Goal: Task Accomplishment & Management: Use online tool/utility

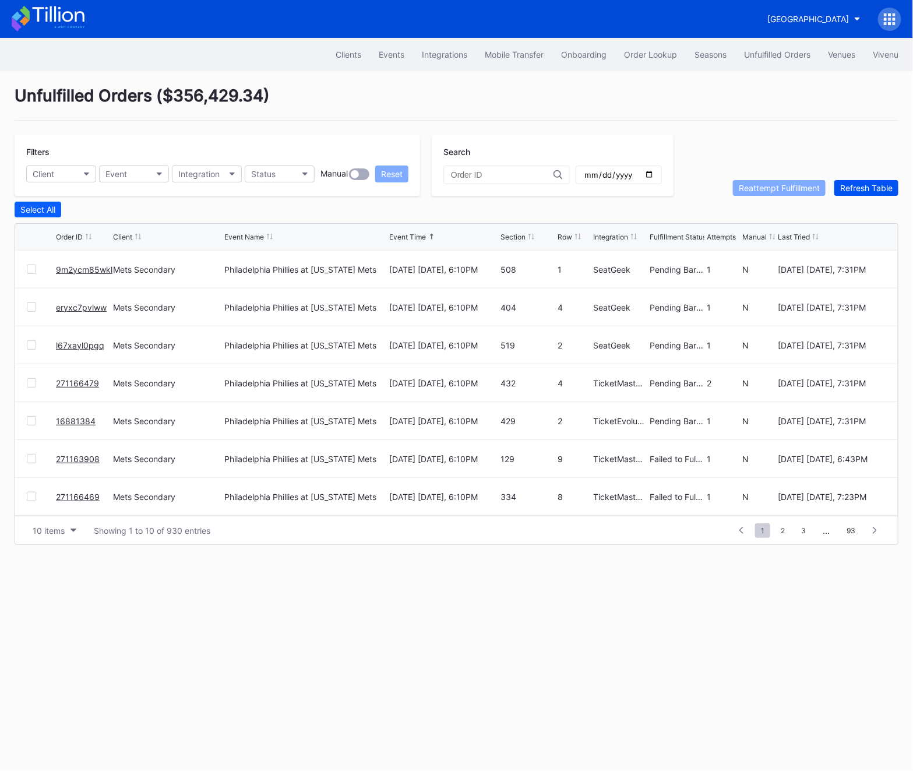
click at [849, 189] on div "Refresh Table" at bounding box center [866, 188] width 52 height 10
click at [34, 262] on div "271188084 Mets Secondary Philadelphia Phillies at [US_STATE] Mets [DATE] [DATE]…" at bounding box center [456, 270] width 883 height 38
click at [30, 265] on div at bounding box center [31, 269] width 9 height 9
click at [755, 185] on div "Reattempt Fulfillment" at bounding box center [779, 188] width 81 height 10
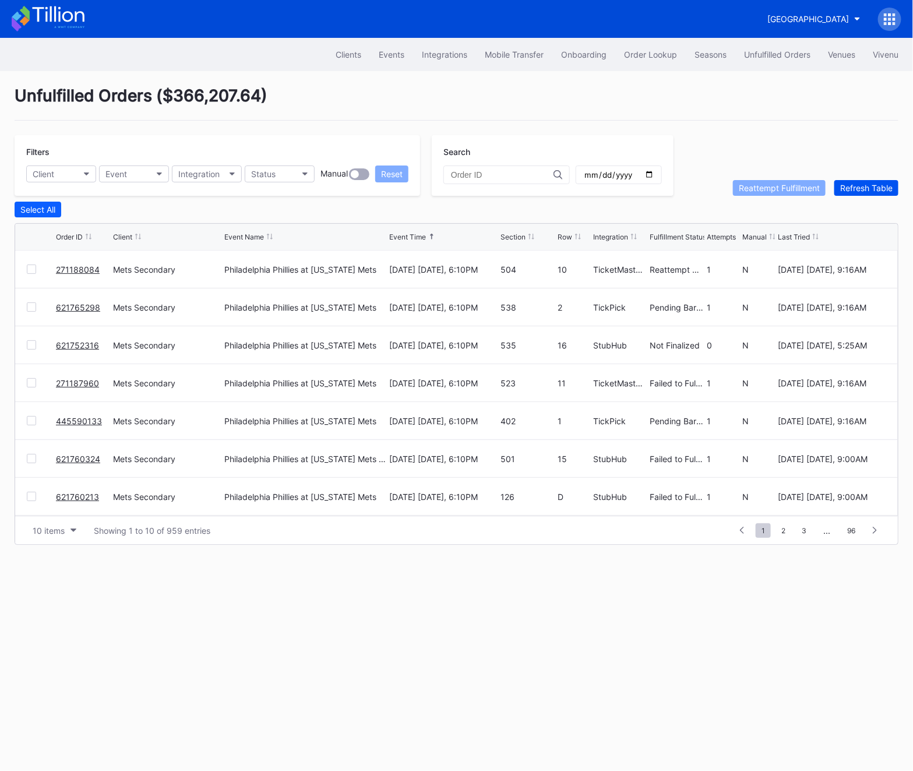
click at [860, 189] on div "Refresh Table" at bounding box center [866, 188] width 52 height 10
click at [100, 269] on div "271187960" at bounding box center [83, 269] width 54 height 37
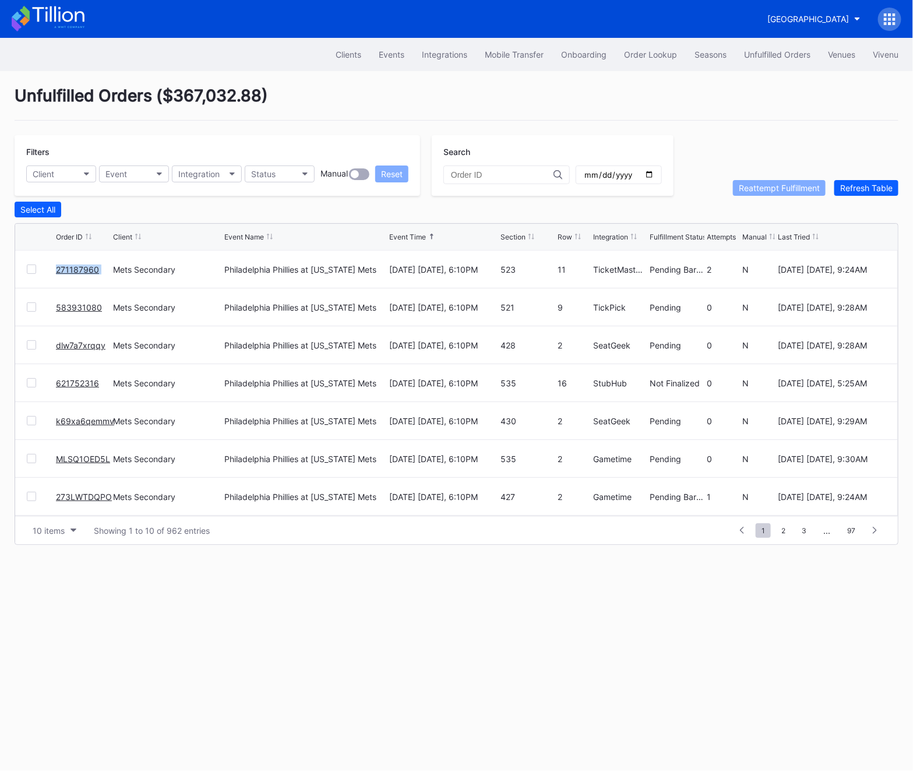
click at [100, 269] on div "271187960" at bounding box center [83, 269] width 54 height 37
copy link "271187960"
click at [84, 265] on link "271187960" at bounding box center [77, 270] width 43 height 10
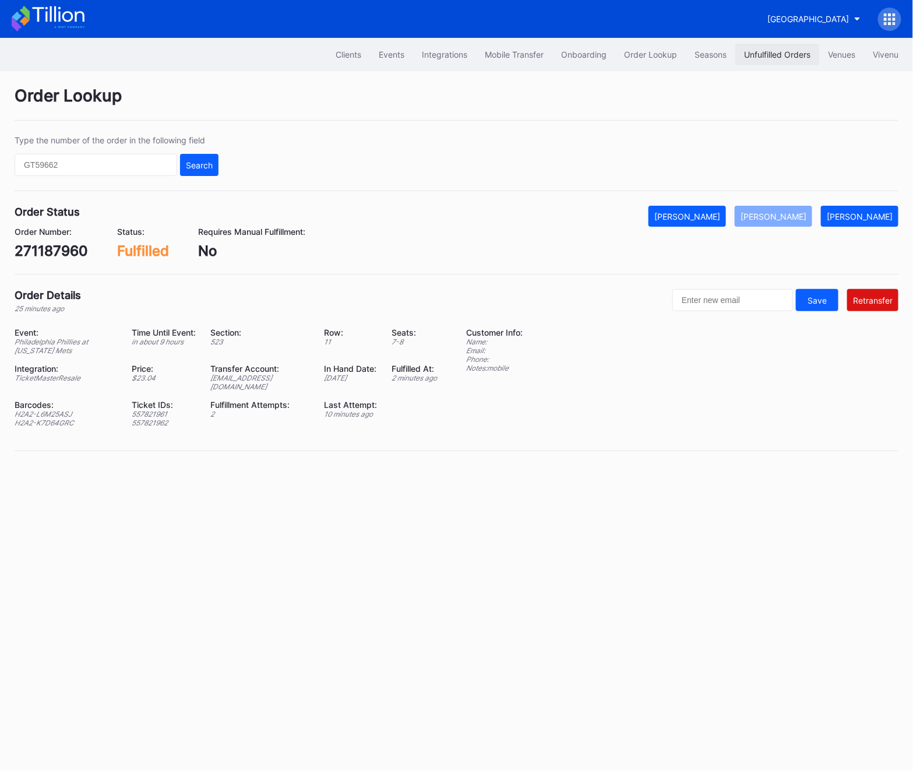
click at [765, 53] on div "Unfulfilled Orders" at bounding box center [777, 55] width 66 height 10
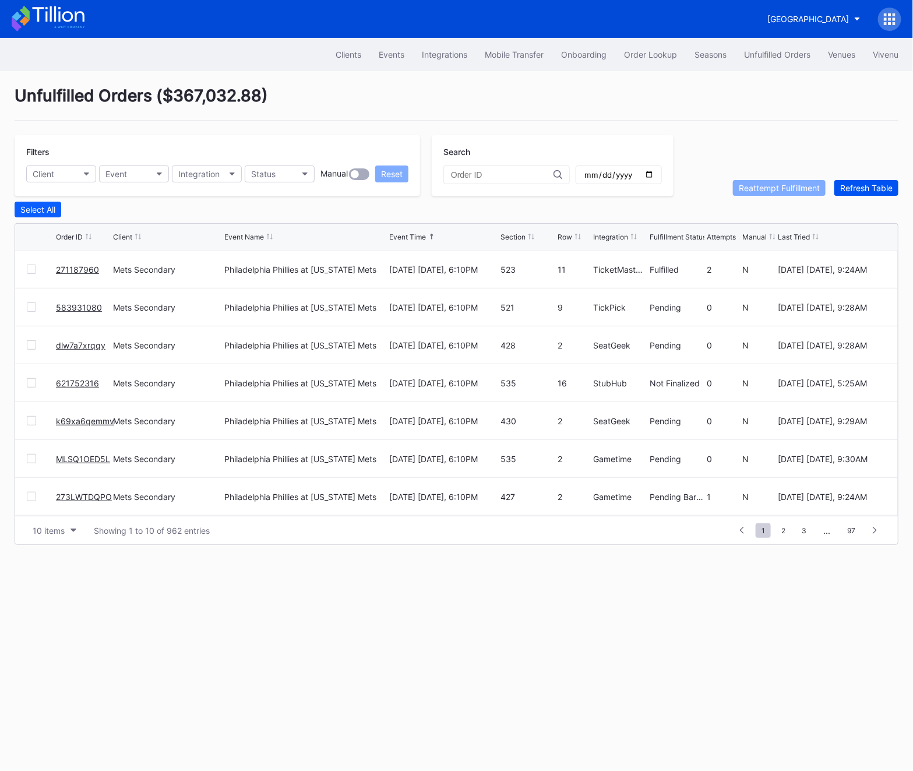
click at [866, 183] on div "Refresh Table" at bounding box center [866, 188] width 52 height 10
click at [61, 179] on button "Client" at bounding box center [61, 173] width 70 height 17
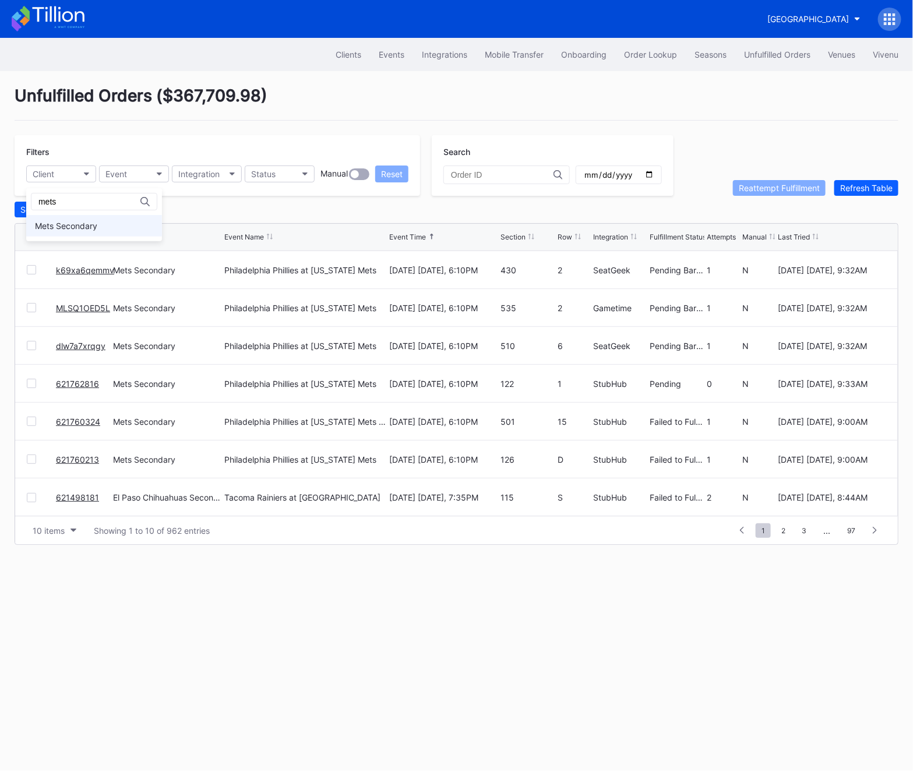
type input "mets"
click at [76, 227] on div "Mets Secondary" at bounding box center [66, 226] width 62 height 10
click at [276, 172] on button "Status" at bounding box center [280, 173] width 70 height 17
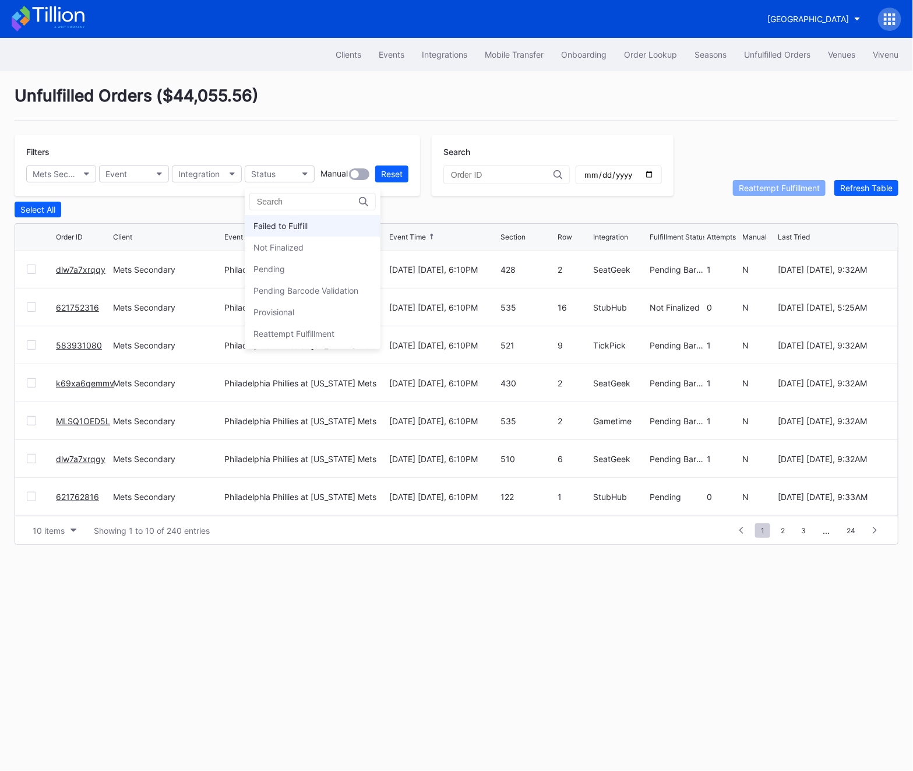
click at [288, 224] on div "Failed to Fulfill" at bounding box center [280, 226] width 54 height 10
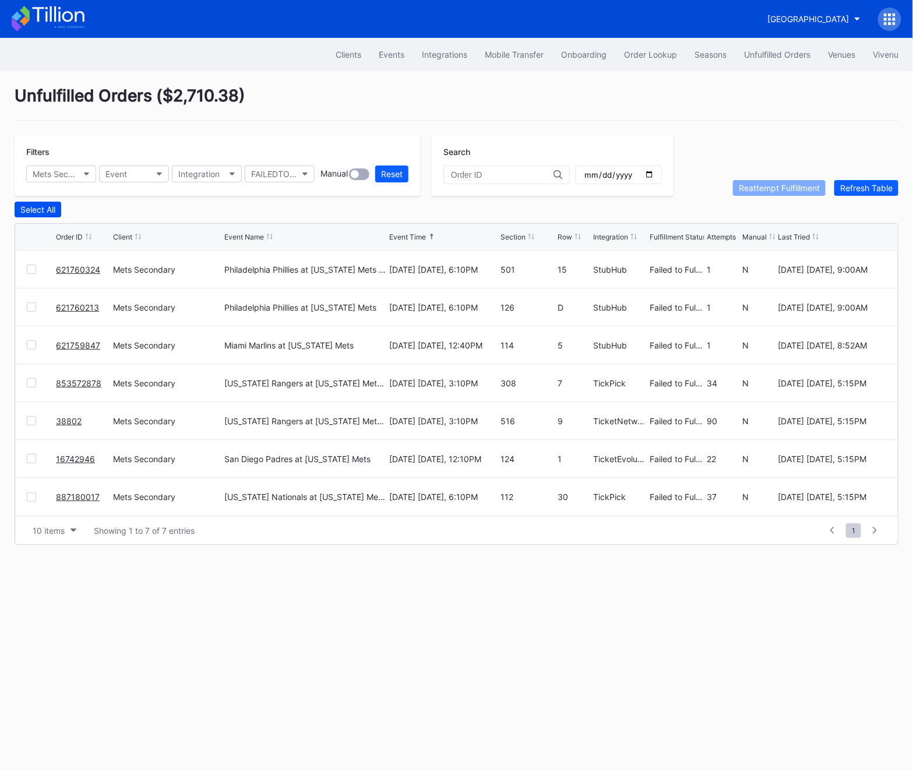
click at [25, 214] on button "Select All" at bounding box center [38, 210] width 47 height 16
click at [31, 385] on icon at bounding box center [31, 383] width 7 height 6
click at [31, 414] on div "38802 Mets Secondary [US_STATE] Rangers at [US_STATE] Mets (Mets Alumni Classic…" at bounding box center [456, 421] width 883 height 38
click at [31, 416] on div at bounding box center [31, 420] width 9 height 9
click at [29, 456] on icon at bounding box center [31, 459] width 7 height 6
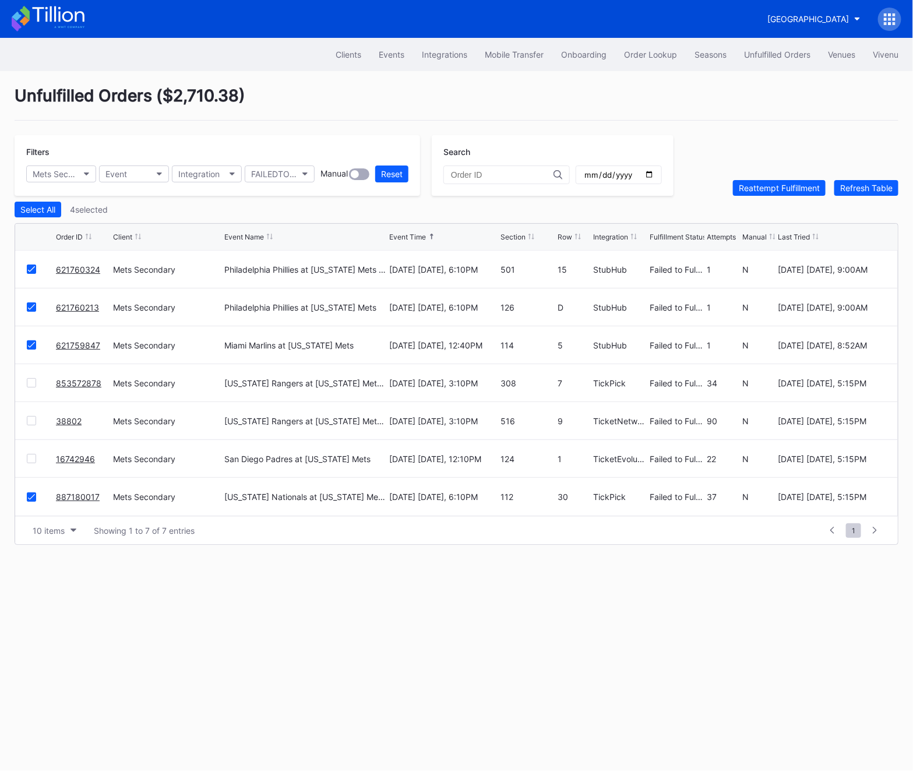
click at [30, 494] on icon at bounding box center [31, 497] width 7 height 6
click at [763, 183] on div "Reattempt Fulfillment" at bounding box center [779, 188] width 81 height 10
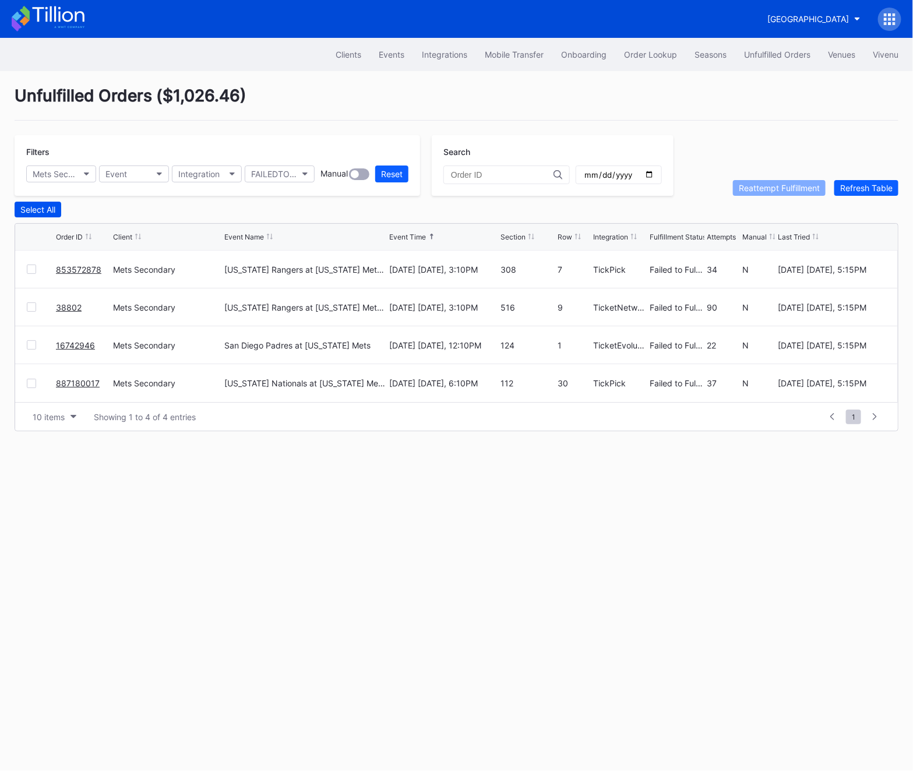
click at [30, 214] on button "Select All" at bounding box center [38, 210] width 47 height 16
click at [775, 184] on div "Reattempt Fulfillment" at bounding box center [779, 188] width 81 height 10
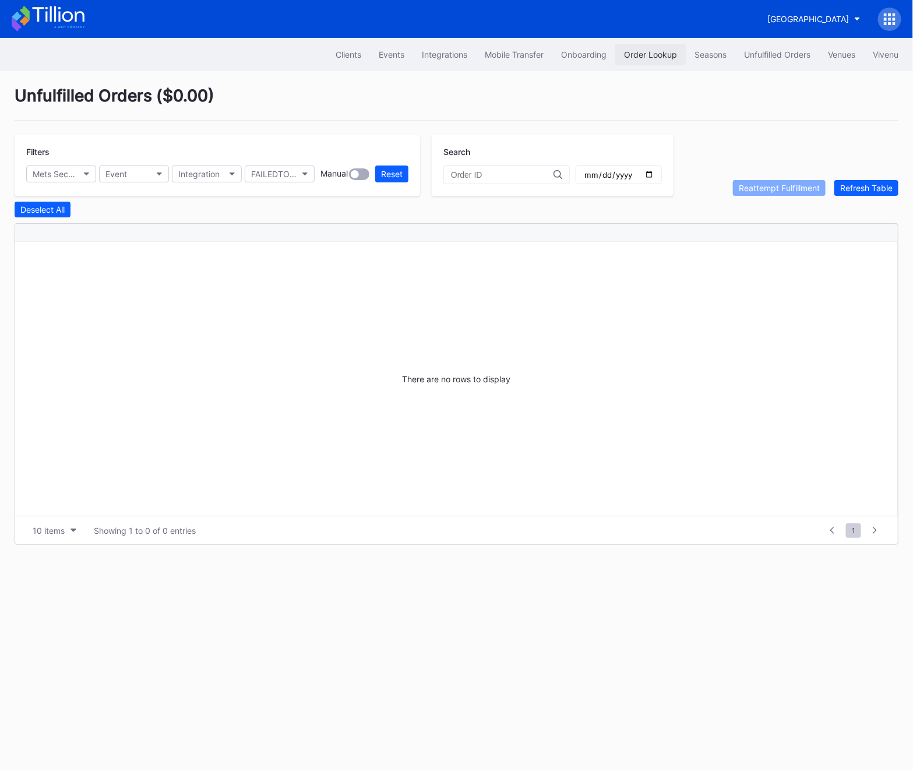
click at [630, 62] on button "Order Lookup" at bounding box center [650, 55] width 70 height 22
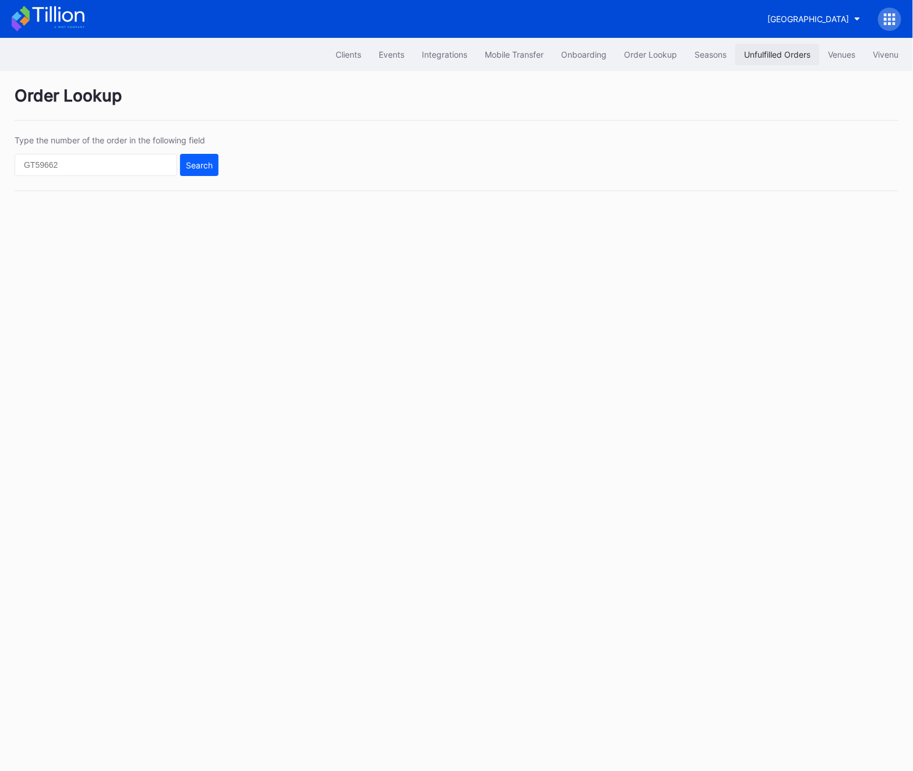
click at [784, 59] on button "Unfulfilled Orders" at bounding box center [777, 55] width 84 height 22
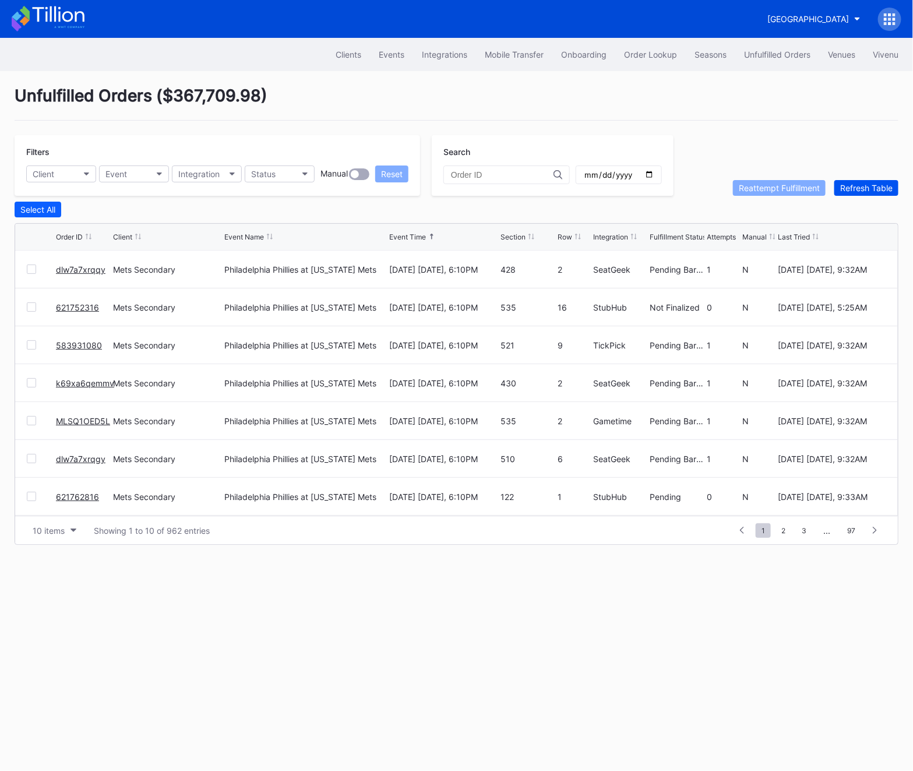
click at [858, 189] on div "Refresh Table" at bounding box center [866, 188] width 52 height 10
click at [33, 493] on div at bounding box center [31, 496] width 9 height 9
click at [778, 183] on div "Reattempt Fulfillment" at bounding box center [779, 188] width 81 height 10
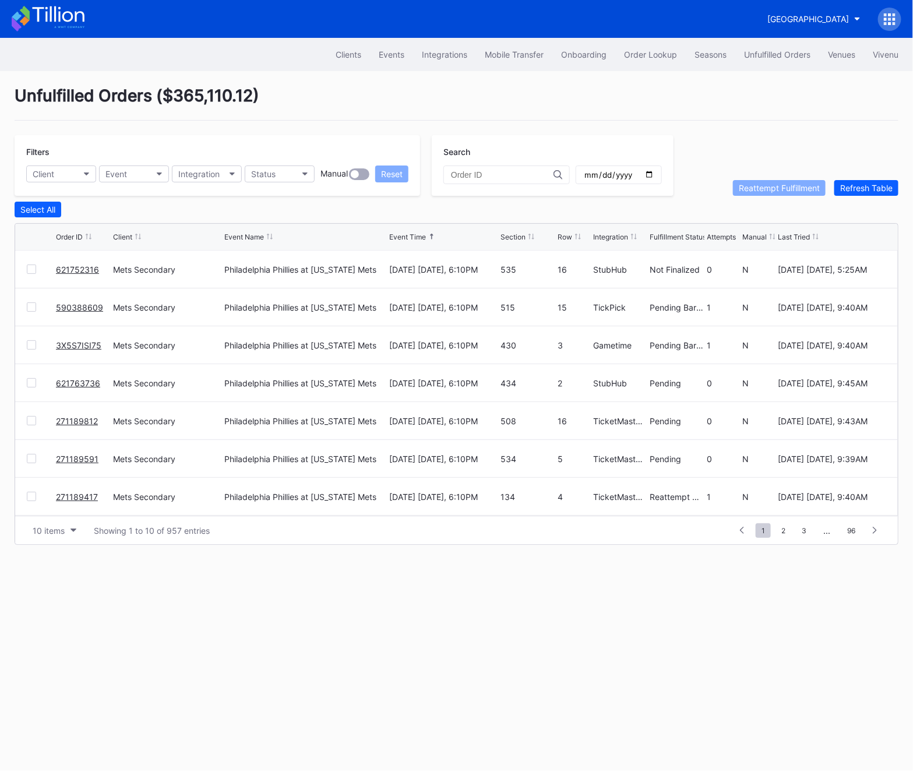
scroll to position [113, 0]
click at [59, 420] on link "621498181" at bounding box center [77, 422] width 43 height 10
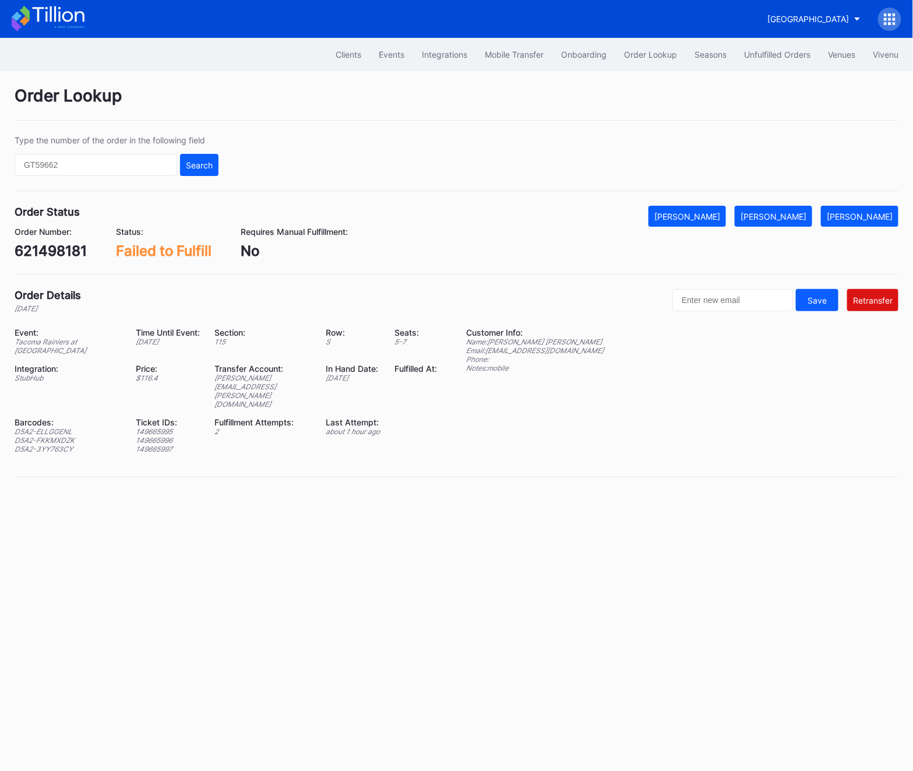
click at [66, 252] on div "621498181" at bounding box center [51, 250] width 72 height 17
copy div "621498181"
click at [786, 200] on div "Order Lookup Type the number of the order in the following field Search Order S…" at bounding box center [456, 288] width 913 height 435
click at [786, 223] on button "[PERSON_NAME]" at bounding box center [773, 216] width 77 height 21
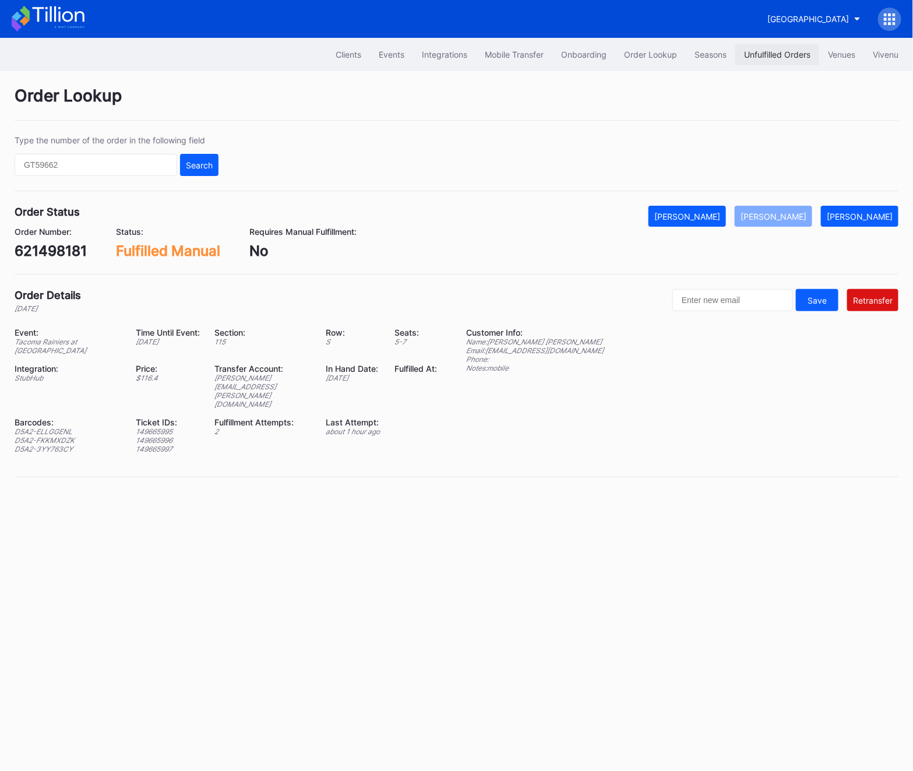
click at [773, 47] on button "Unfulfilled Orders" at bounding box center [777, 55] width 84 height 22
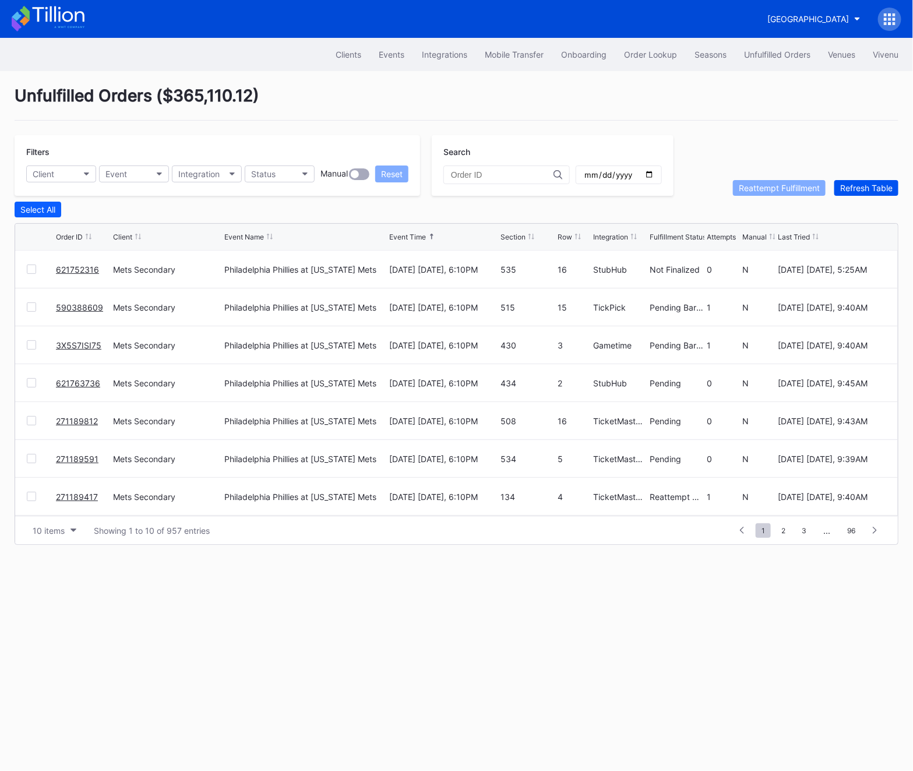
click at [867, 185] on div "Refresh Table" at bounding box center [866, 188] width 52 height 10
click at [640, 55] on div "Order Lookup" at bounding box center [650, 55] width 53 height 10
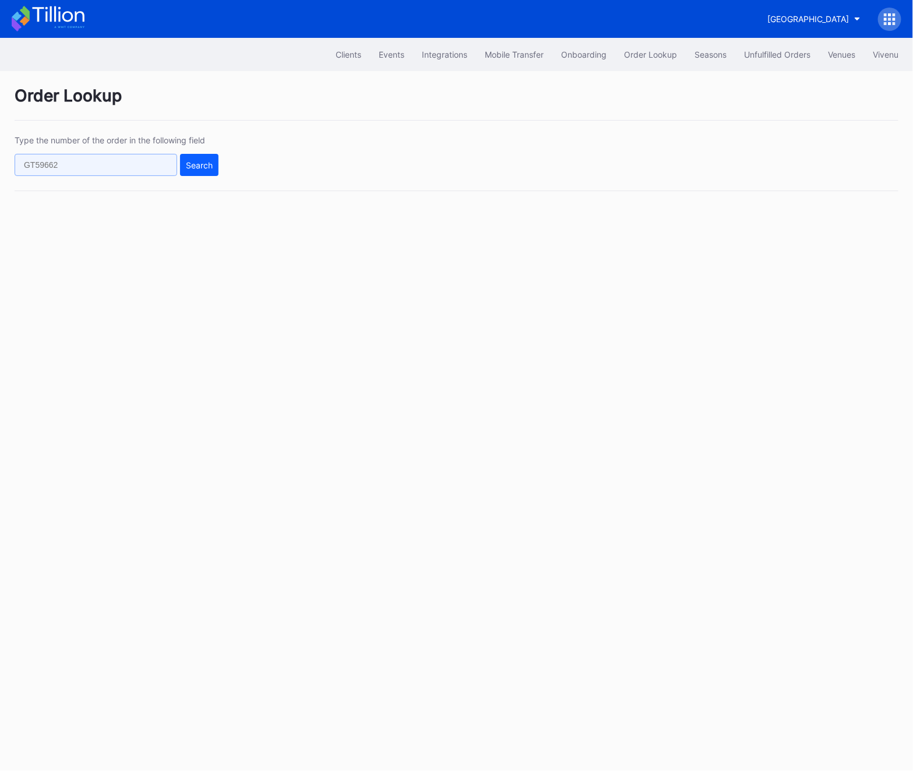
click at [76, 169] on input "text" at bounding box center [96, 165] width 163 height 22
paste input "wnl6t98x8q9"
click at [185, 169] on button "Search" at bounding box center [199, 165] width 38 height 22
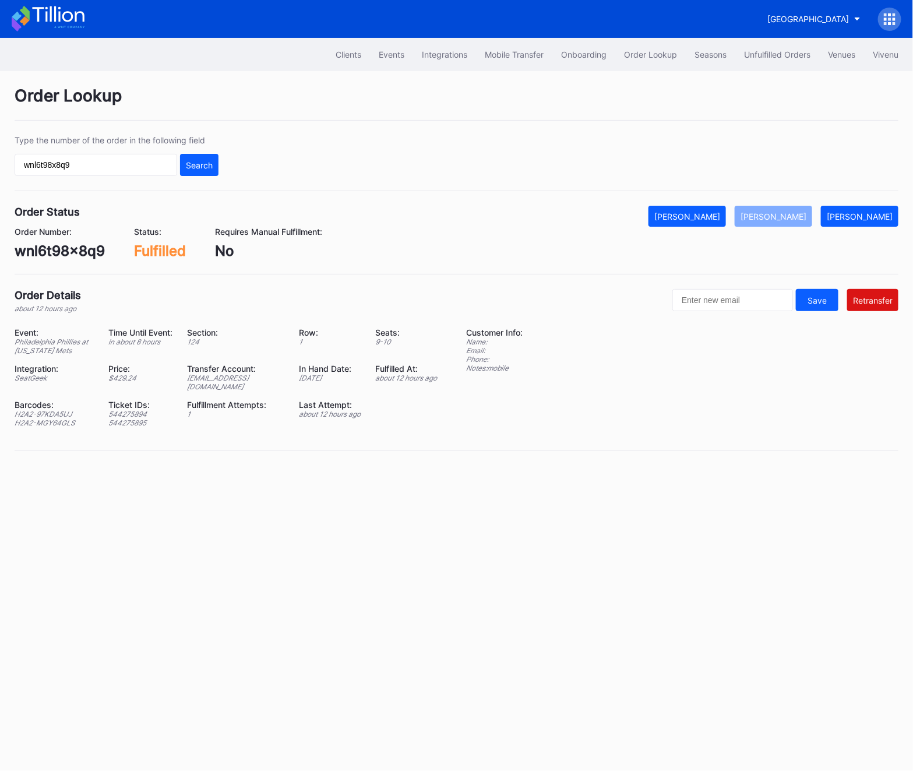
click at [221, 384] on div "[EMAIL_ADDRESS][DOMAIN_NAME]" at bounding box center [235, 381] width 97 height 17
copy div "[EMAIL_ADDRESS][DOMAIN_NAME]"
click at [37, 255] on div "wnl6t98x8q9" at bounding box center [60, 250] width 90 height 17
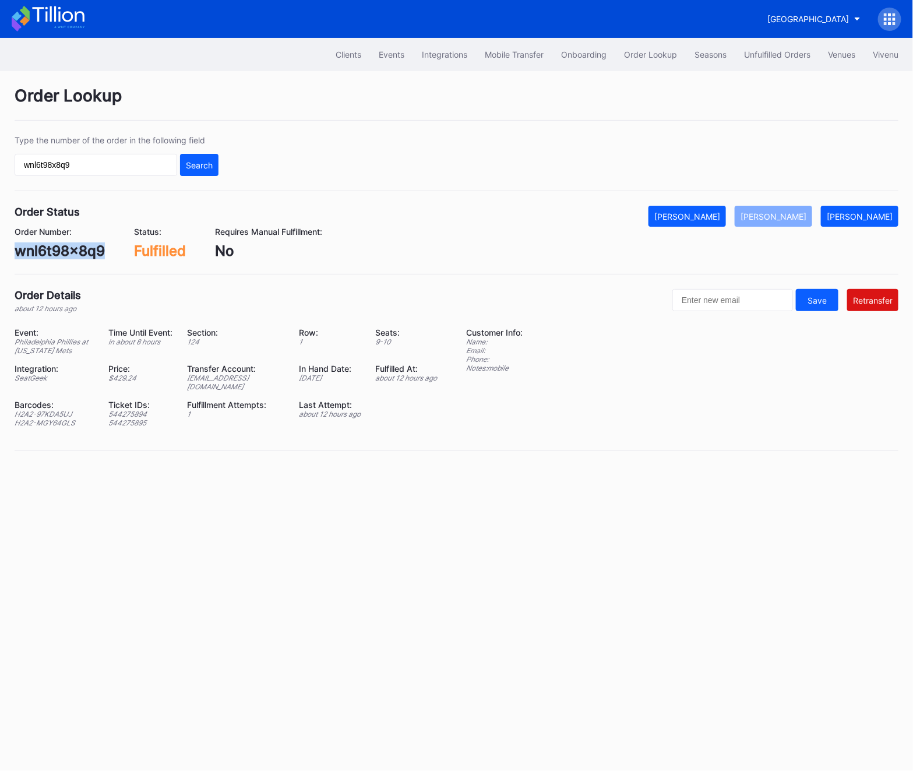
click at [37, 255] on div "wnl6t98x8q9" at bounding box center [60, 250] width 90 height 17
copy div "wnl6t98x8q9"
click at [43, 249] on div "wnl6t98x8q9" at bounding box center [60, 250] width 90 height 17
copy div "wnl6t98x8q9"
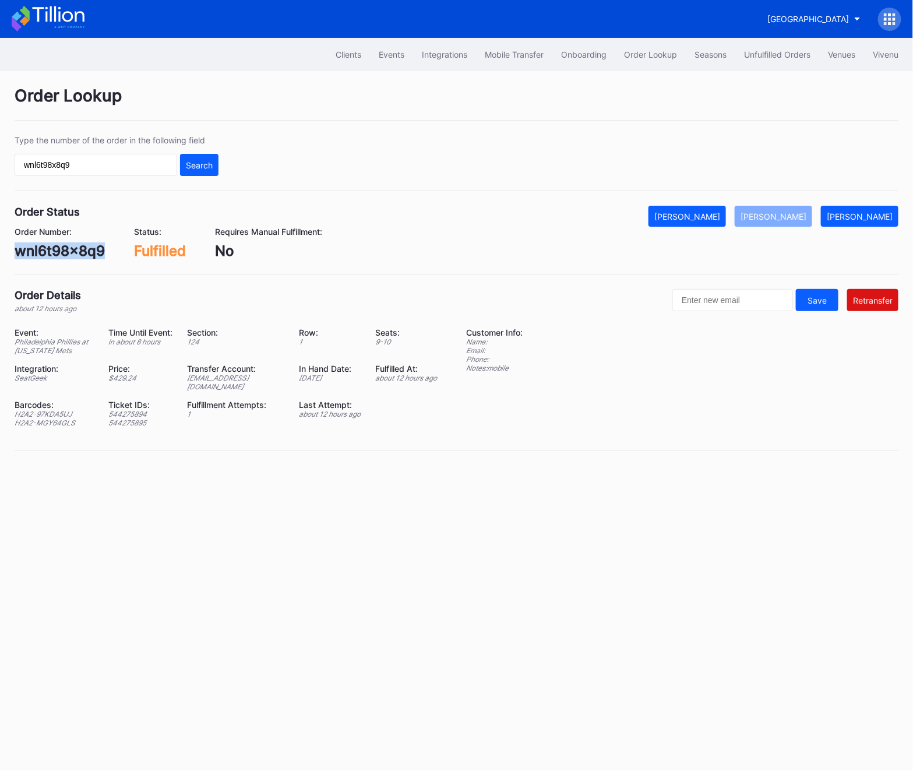
click at [39, 242] on div "Order Number: wnl6t98x8q9" at bounding box center [60, 243] width 90 height 33
click at [64, 175] on input "wnl6t98x8q9" at bounding box center [96, 165] width 163 height 22
paste input "p3p0trpdw65"
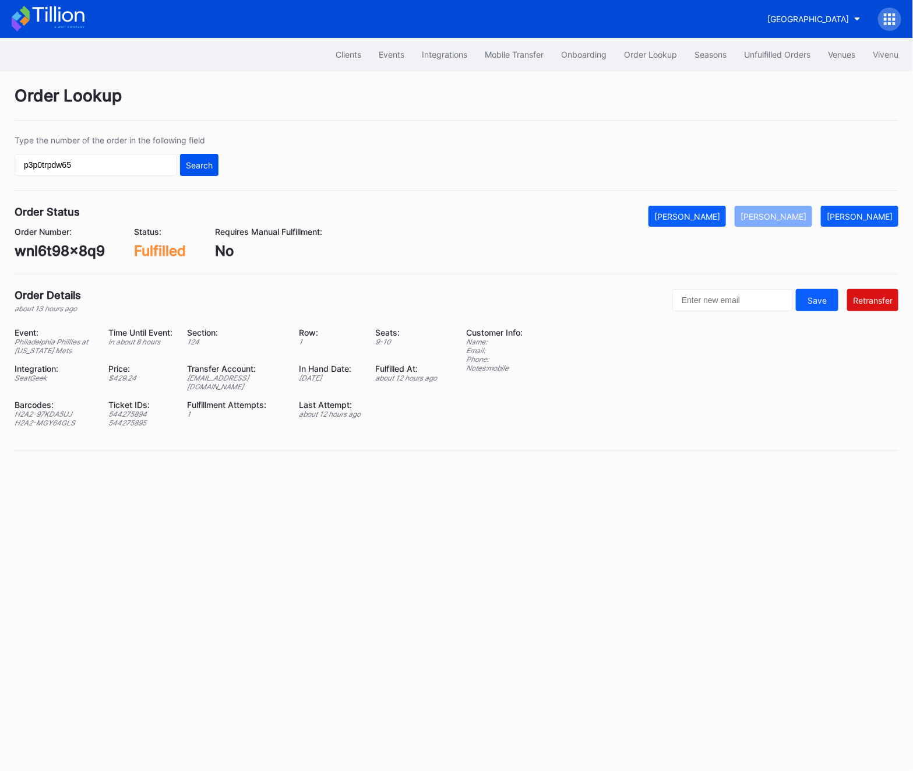
click at [191, 164] on div "Search" at bounding box center [199, 165] width 27 height 10
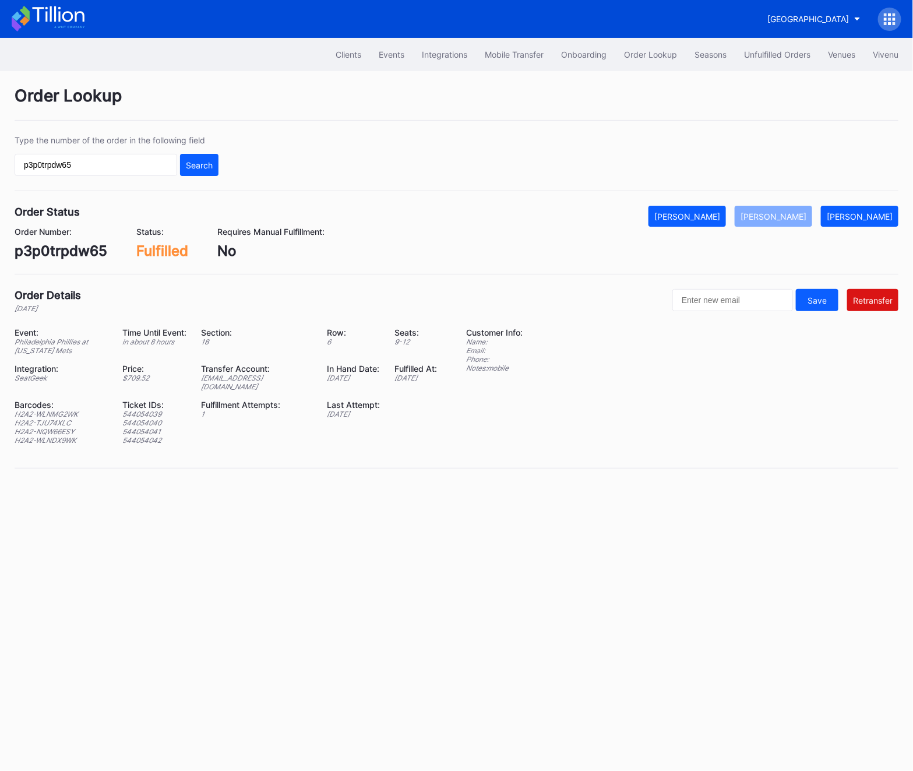
click at [249, 383] on div "[EMAIL_ADDRESS][DOMAIN_NAME]" at bounding box center [256, 381] width 111 height 17
copy div "[EMAIL_ADDRESS][DOMAIN_NAME]"
click at [110, 164] on input "p3p0trpdw65" at bounding box center [96, 165] width 163 height 22
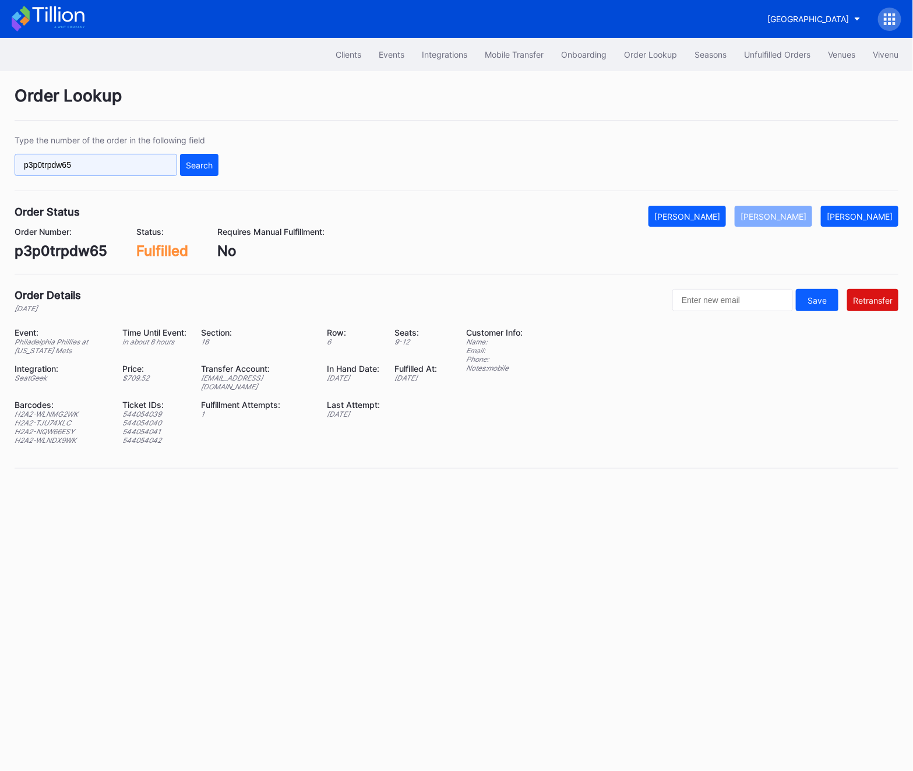
click at [110, 164] on input "p3p0trpdw65" at bounding box center [96, 165] width 163 height 22
paste input "dlw7a7dv2x3"
click at [221, 178] on div "Type the number of the order in the following field dlw7a7dv2x3 Search" at bounding box center [457, 163] width 884 height 56
click at [211, 170] on button "Search" at bounding box center [199, 165] width 38 height 22
click at [220, 382] on div "[EMAIL_ADDRESS][DOMAIN_NAME]" at bounding box center [256, 381] width 111 height 17
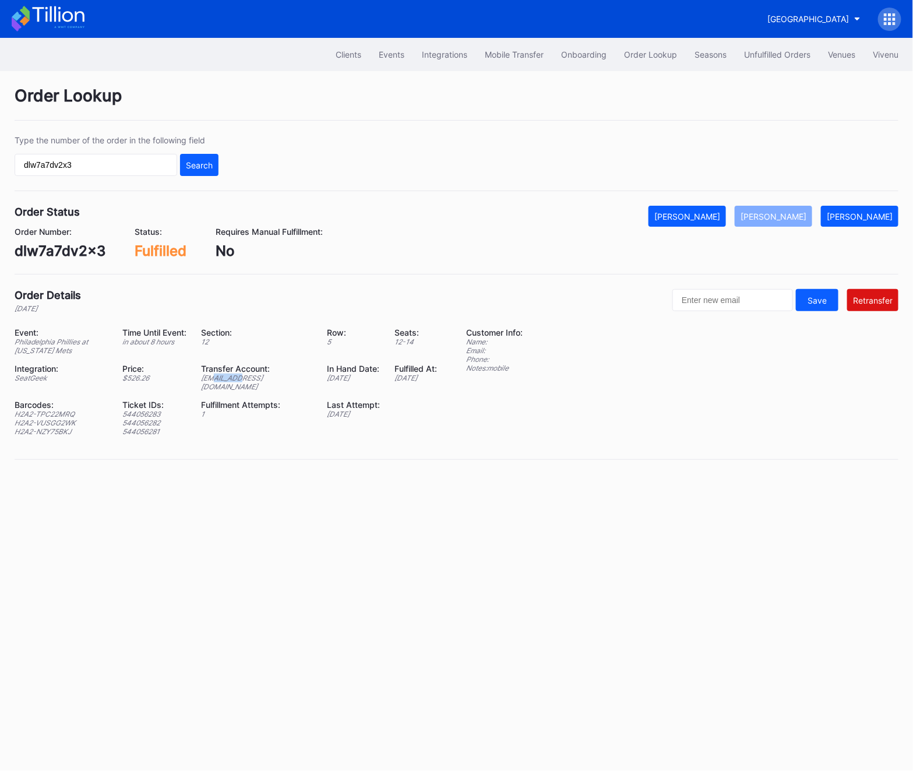
click at [220, 382] on div "[EMAIL_ADDRESS][DOMAIN_NAME]" at bounding box center [256, 381] width 111 height 17
copy div "[EMAIL_ADDRESS][DOMAIN_NAME]"
click at [88, 158] on input "dlw7a7dv2x3" at bounding box center [96, 165] width 163 height 22
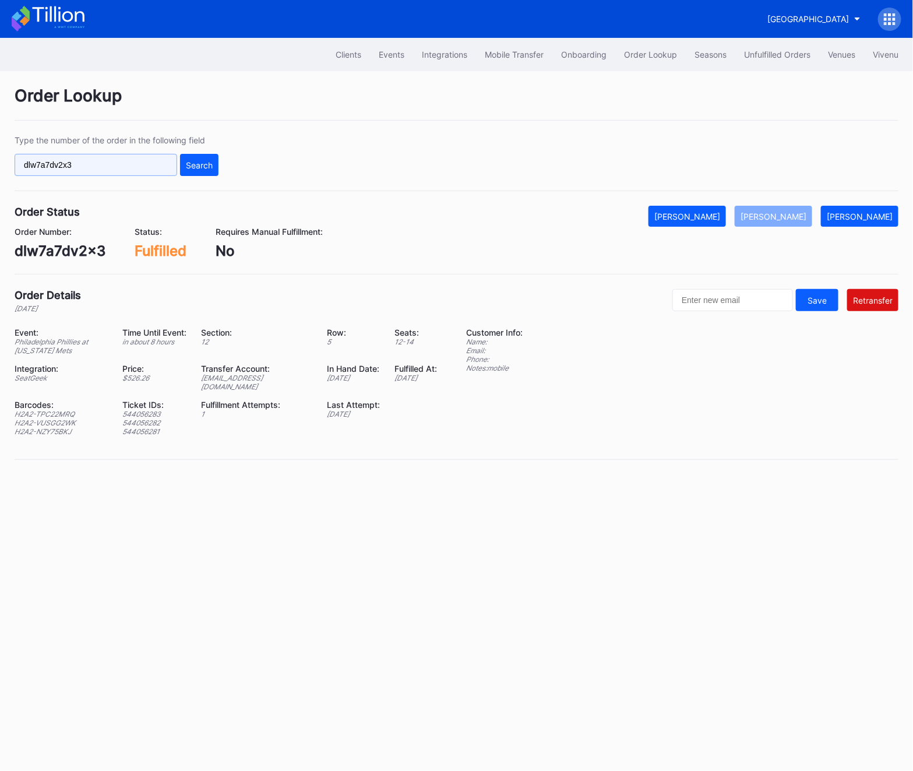
paste input "271191075"
click at [207, 161] on div "Search" at bounding box center [199, 165] width 27 height 10
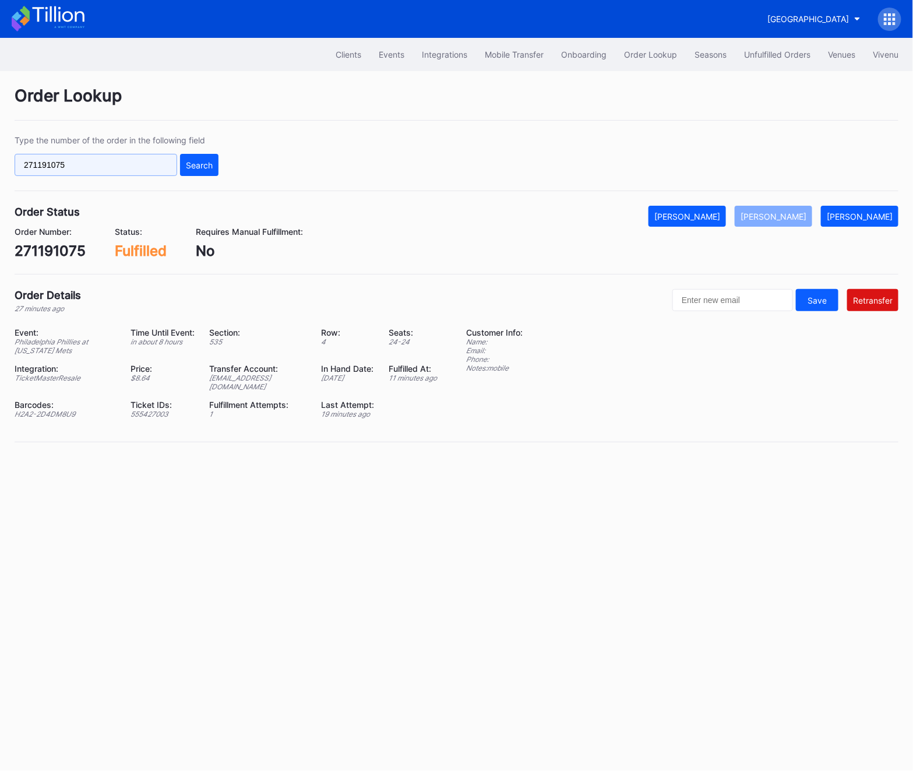
click at [94, 164] on input "271191075" at bounding box center [96, 165] width 163 height 22
paste input "621762876"
type input "621762876"
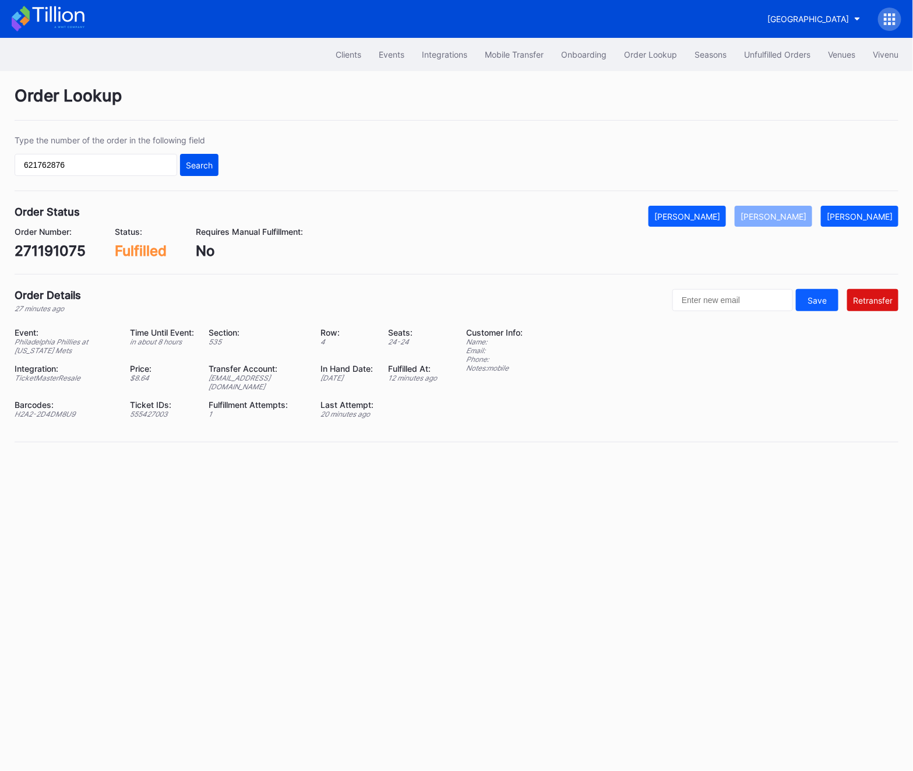
click at [189, 170] on div "Search" at bounding box center [199, 165] width 27 height 10
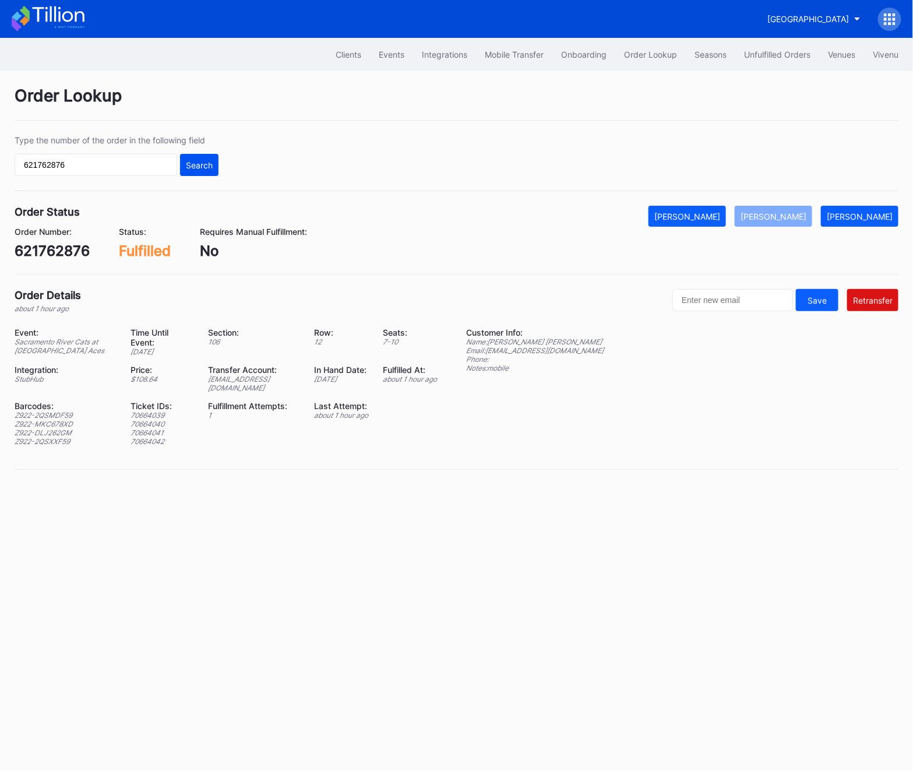
click at [189, 170] on div "Search" at bounding box center [199, 165] width 27 height 10
click at [272, 376] on div "[EMAIL_ADDRESS][DOMAIN_NAME]" at bounding box center [253, 383] width 91 height 17
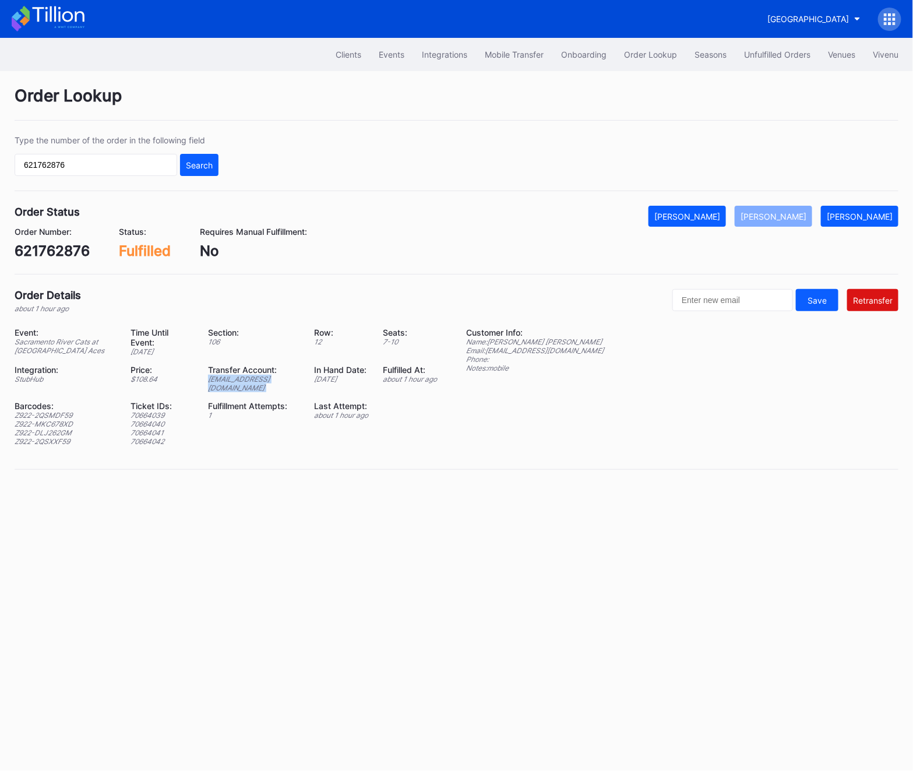
copy div "[EMAIL_ADDRESS][DOMAIN_NAME]"
click at [35, 255] on div "621762876" at bounding box center [52, 250] width 75 height 17
copy div "621762876"
